Goal: Find specific page/section: Find specific page/section

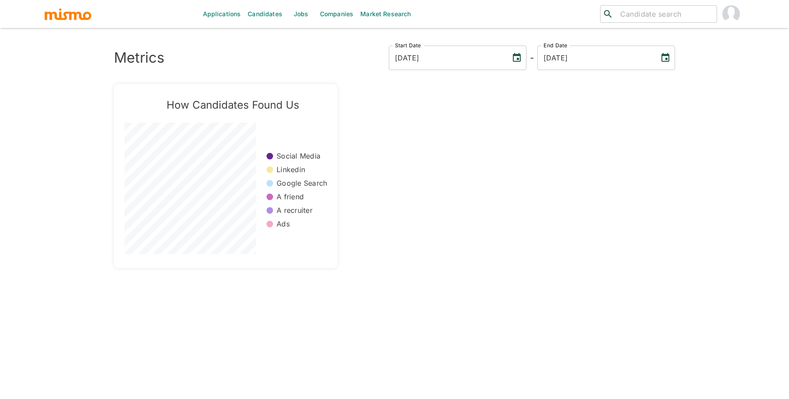
click at [300, 9] on link "Jobs" at bounding box center [301, 14] width 31 height 28
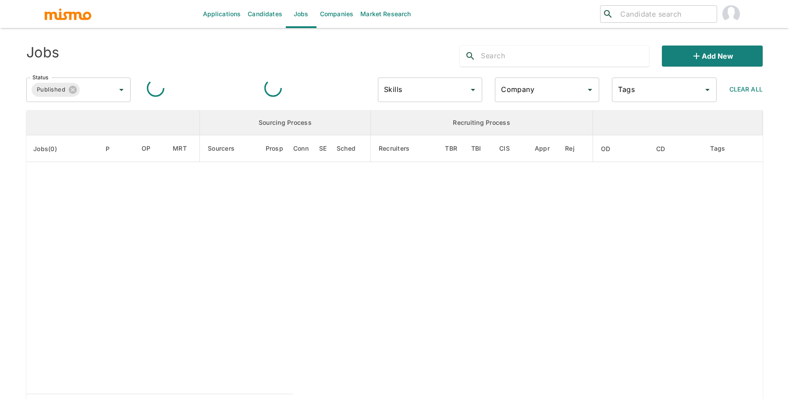
click at [584, 54] on input "text" at bounding box center [565, 56] width 168 height 14
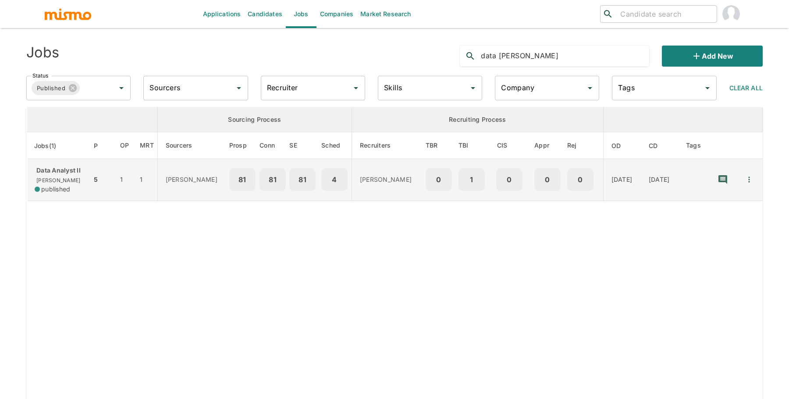
type input "data ana"
click at [92, 180] on td "5" at bounding box center [102, 180] width 21 height 42
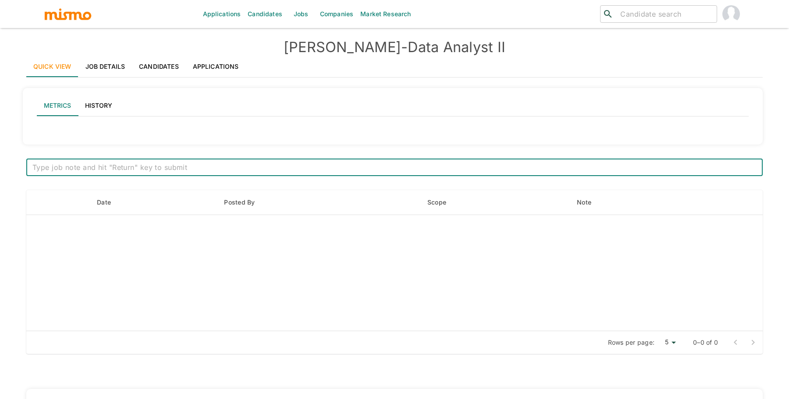
click at [100, 65] on link "Job Details" at bounding box center [105, 66] width 54 height 21
